Goal: Task Accomplishment & Management: Use online tool/utility

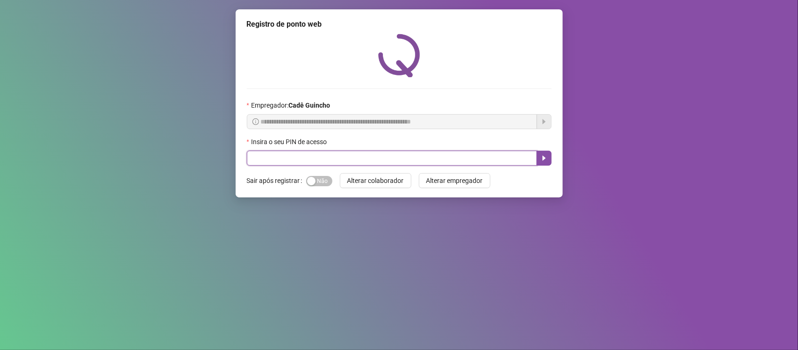
click at [302, 159] on input "text" at bounding box center [392, 157] width 290 height 15
type input "*****"
click at [316, 180] on span "Sim Não" at bounding box center [319, 181] width 26 height 10
click at [546, 157] on icon "caret-right" at bounding box center [543, 157] width 7 height 7
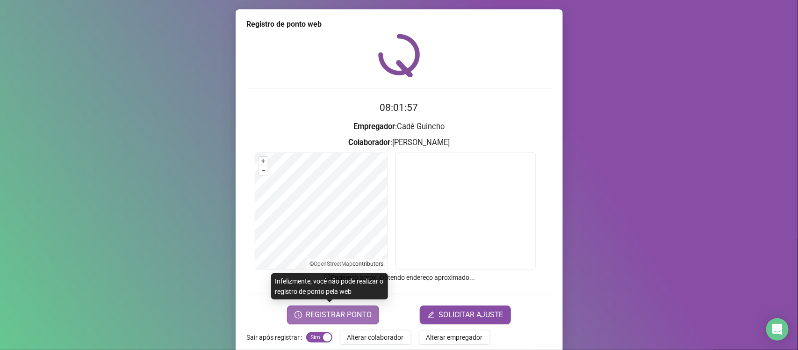
click at [341, 313] on span "REGISTRAR PONTO" at bounding box center [339, 314] width 66 height 11
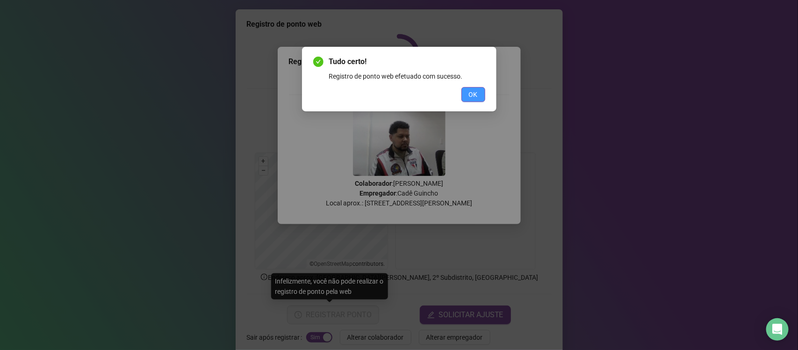
click at [475, 94] on span "OK" at bounding box center [473, 94] width 9 height 10
